Goal: Information Seeking & Learning: Understand process/instructions

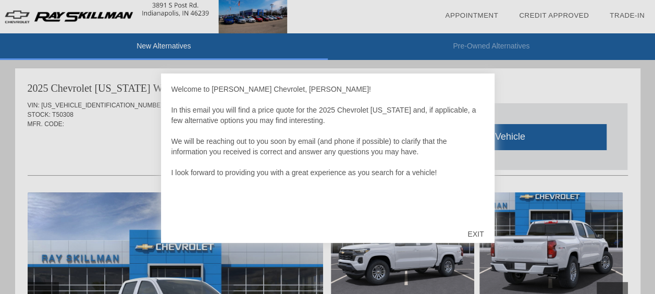
click at [476, 231] on div "EXIT" at bounding box center [475, 233] width 37 height 31
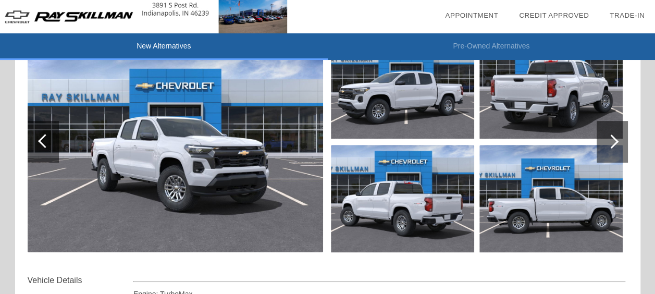
scroll to position [154, 0]
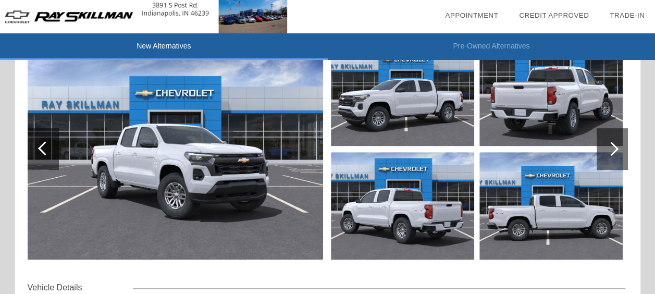
click at [606, 154] on div at bounding box center [612, 149] width 31 height 42
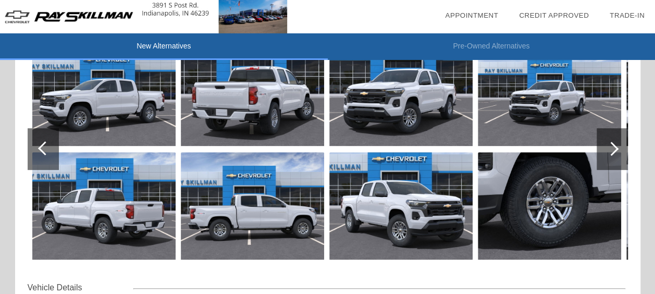
click at [606, 154] on div at bounding box center [612, 149] width 31 height 42
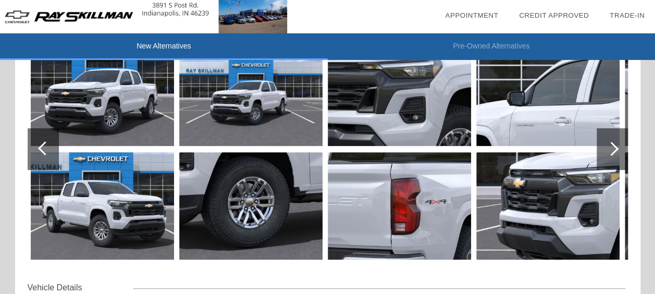
click at [606, 154] on div at bounding box center [612, 149] width 31 height 42
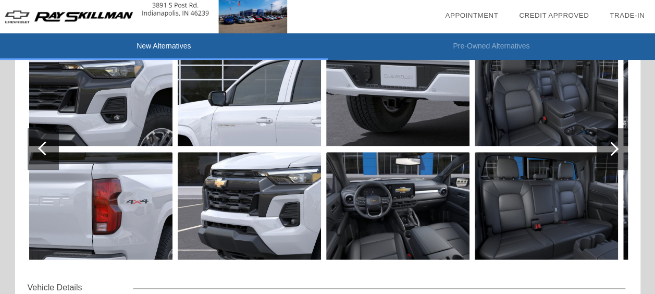
click at [606, 154] on div at bounding box center [612, 149] width 31 height 42
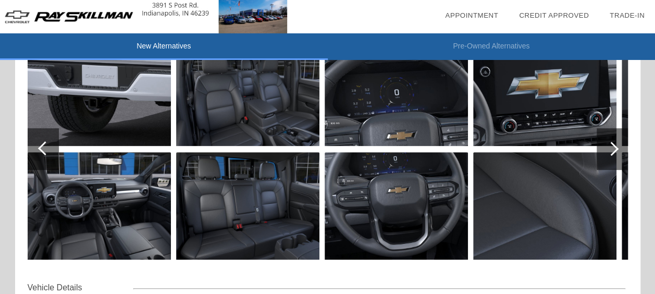
click at [606, 154] on div at bounding box center [612, 149] width 31 height 42
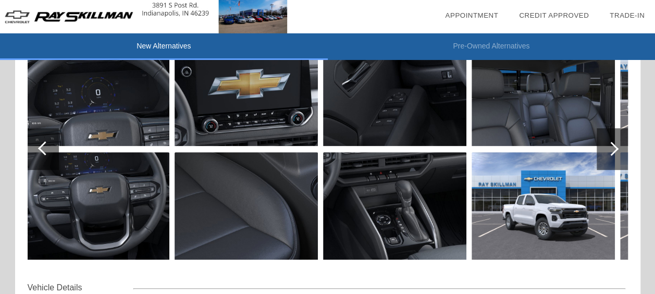
click at [606, 154] on div at bounding box center [612, 149] width 31 height 42
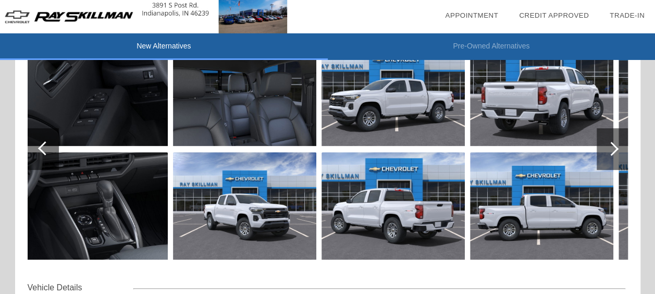
click at [606, 154] on div at bounding box center [612, 149] width 31 height 42
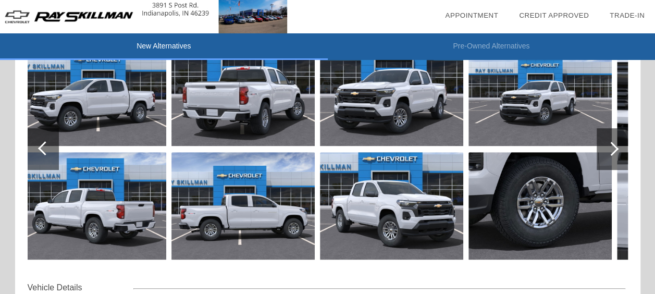
click at [606, 154] on div at bounding box center [612, 149] width 31 height 42
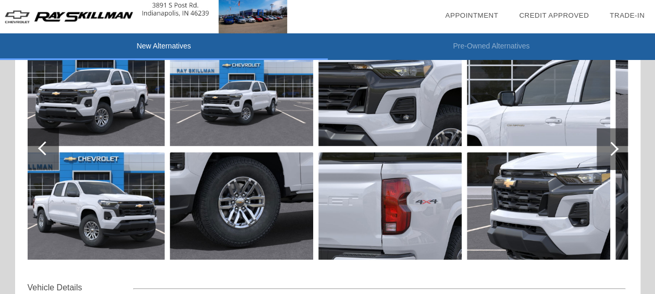
click at [606, 154] on div at bounding box center [612, 149] width 31 height 42
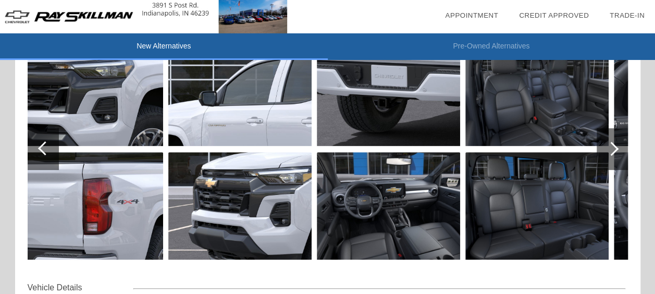
click at [606, 154] on div at bounding box center [612, 149] width 31 height 42
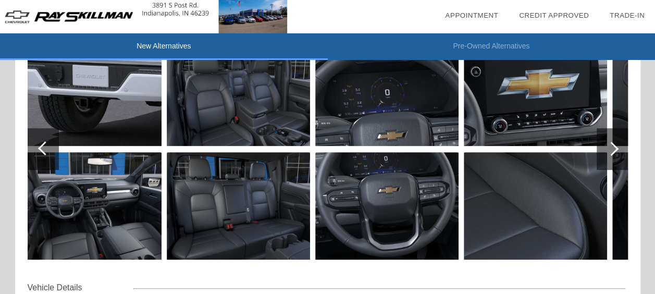
click at [612, 153] on div at bounding box center [612, 149] width 14 height 14
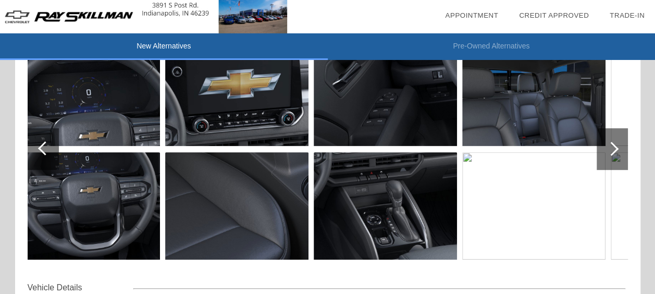
click at [390, 217] on img at bounding box center [385, 205] width 143 height 107
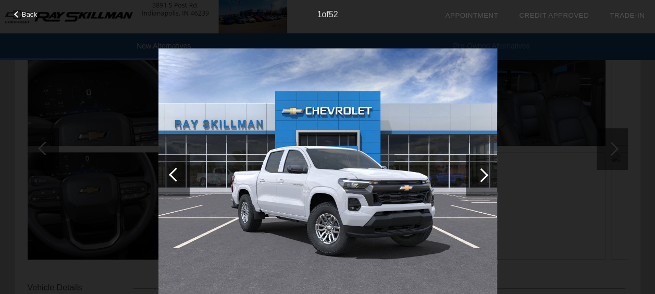
click at [390, 217] on img at bounding box center [327, 175] width 339 height 254
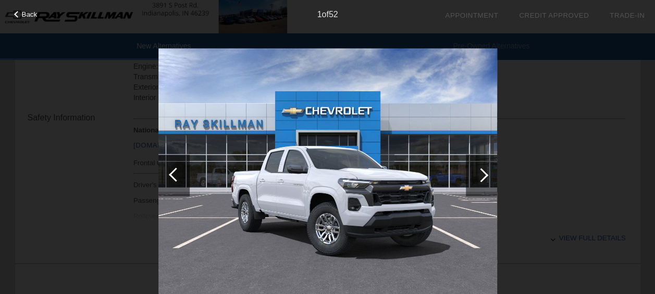
scroll to position [391, 0]
click at [24, 11] on span "Back" at bounding box center [30, 14] width 16 height 8
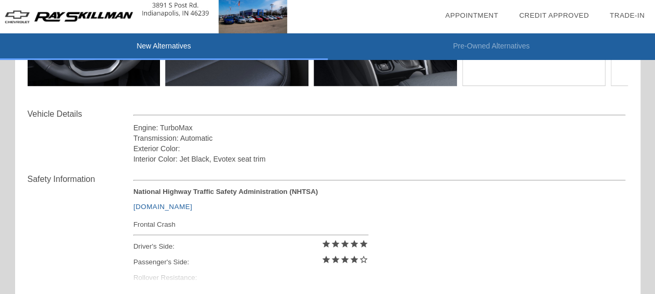
scroll to position [327, 0]
click at [167, 205] on link "[DOMAIN_NAME]" at bounding box center [162, 207] width 59 height 8
